Goal: Transaction & Acquisition: Subscribe to service/newsletter

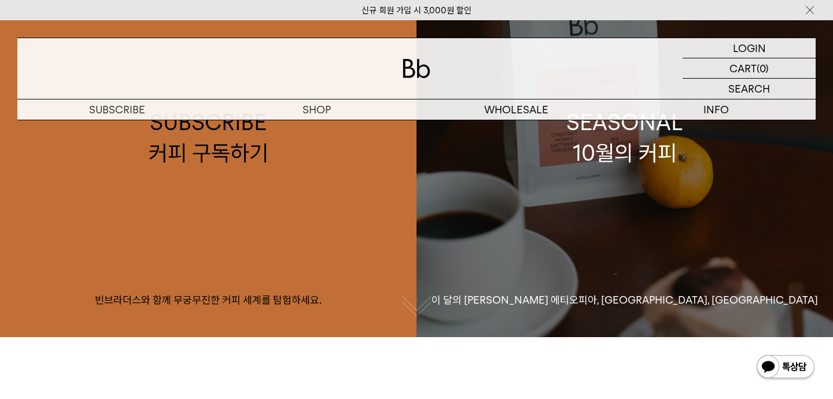
scroll to position [84, 0]
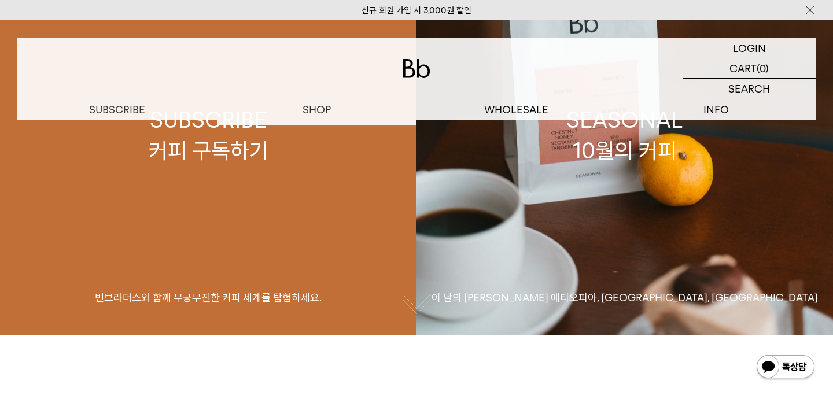
click at [153, 164] on div "SUBSCRIBE 커피 구독하기" at bounding box center [209, 135] width 120 height 61
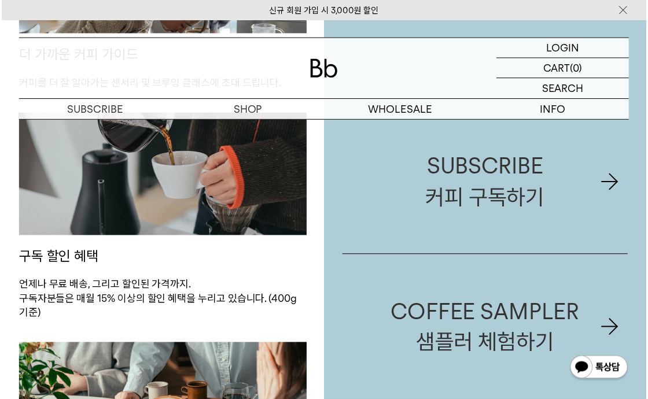
scroll to position [1023, 0]
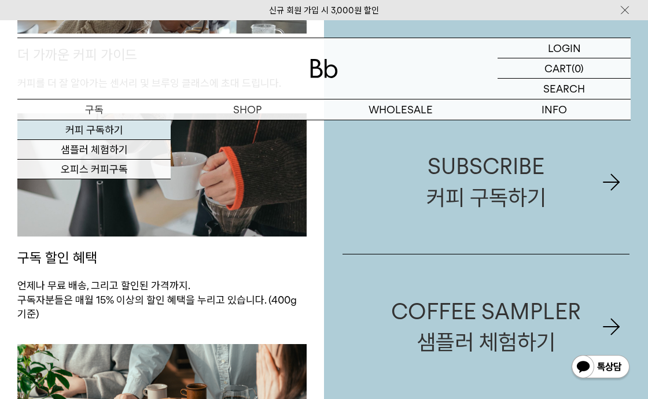
click at [108, 127] on link "커피 구독하기" at bounding box center [93, 130] width 153 height 20
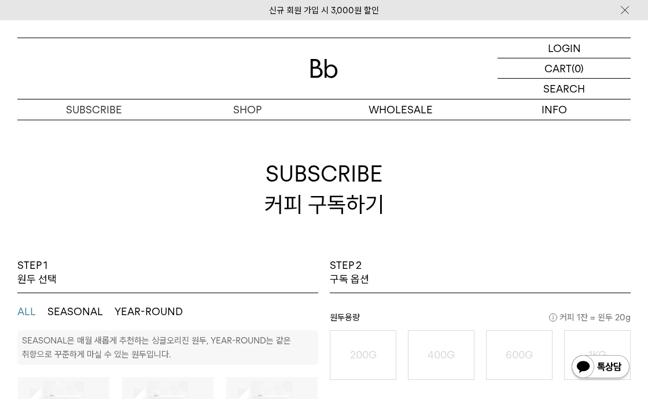
click at [68, 304] on ul "ALL SEASONAL YEAR-ROUND" at bounding box center [167, 311] width 301 height 37
click at [86, 308] on button "SEASONAL" at bounding box center [75, 312] width 56 height 14
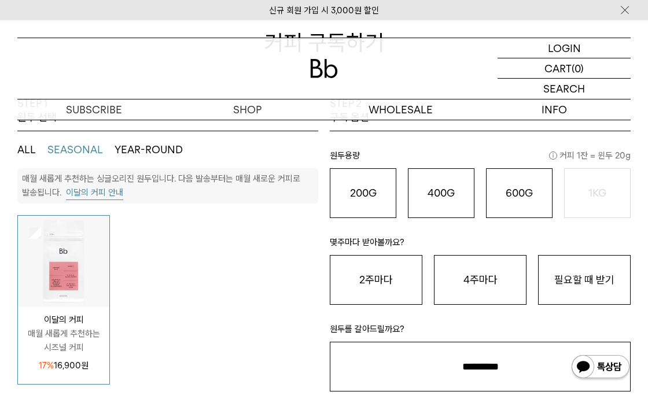
scroll to position [141, 0]
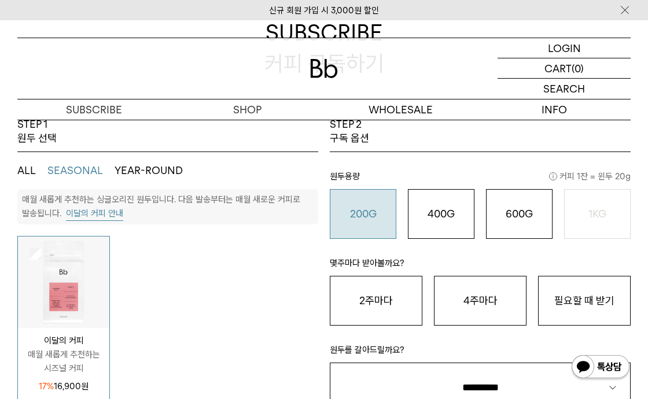
click at [370, 227] on button "200G 16,900 원" at bounding box center [363, 214] width 67 height 50
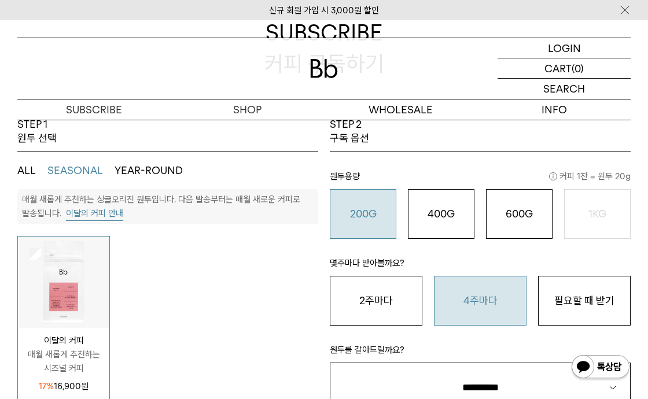
click at [455, 305] on button "4주마다" at bounding box center [480, 301] width 93 height 50
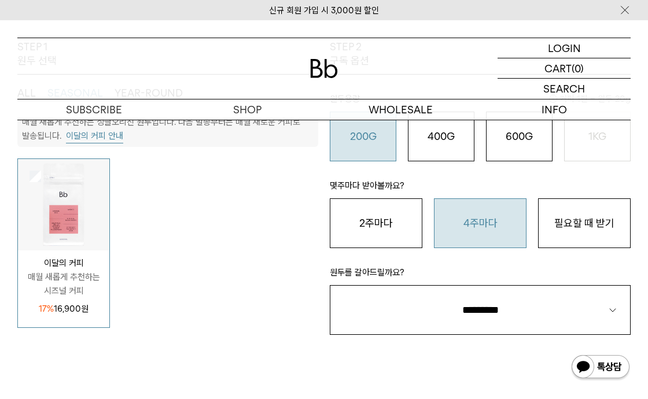
scroll to position [221, 0]
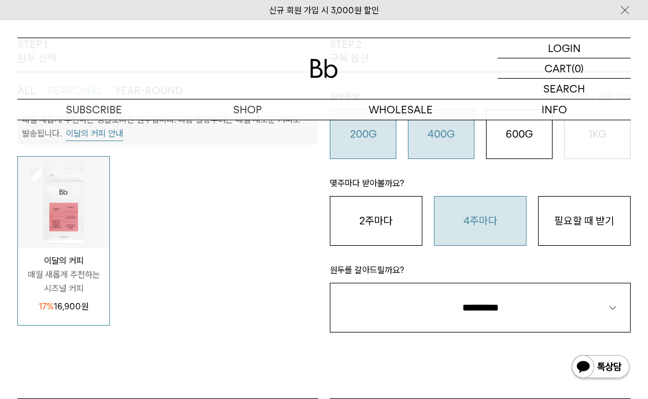
click at [455, 132] on o "400G" at bounding box center [440, 134] width 27 height 12
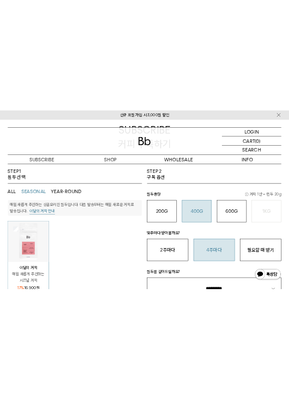
scroll to position [128, 0]
